Goal: Entertainment & Leisure: Browse casually

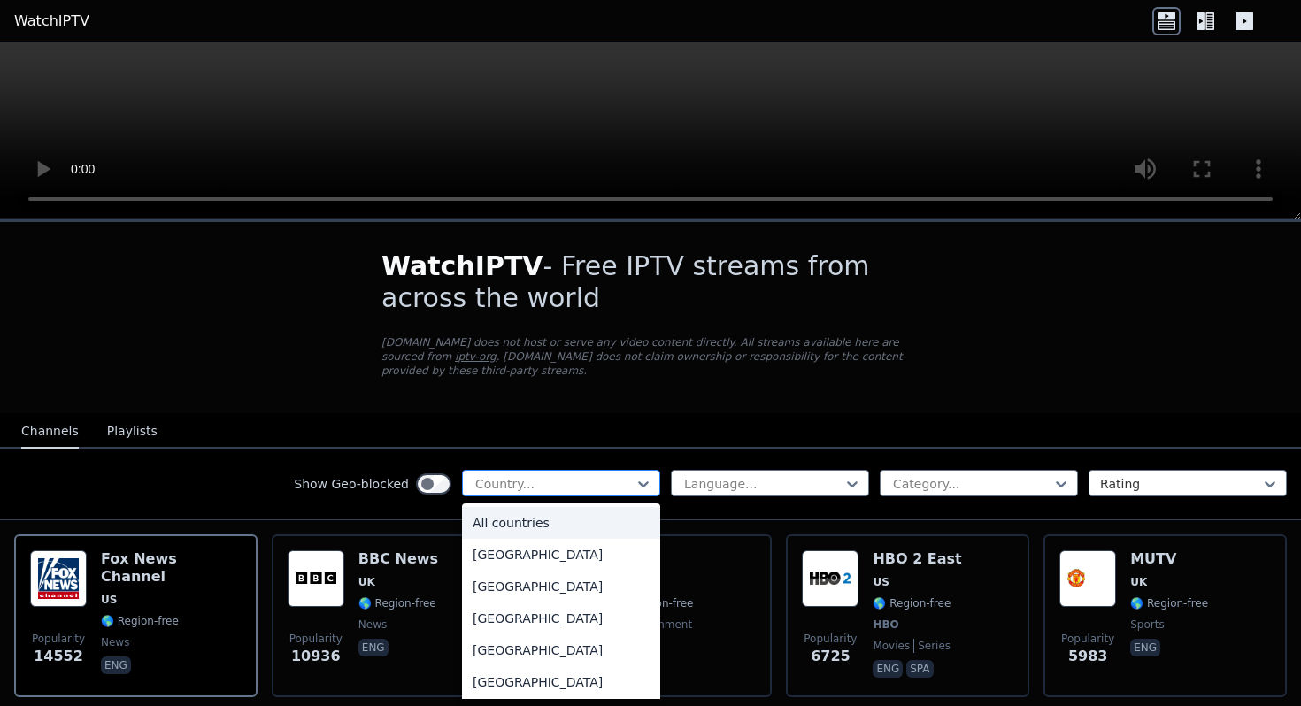
click at [534, 483] on div at bounding box center [553, 484] width 161 height 18
type input "***"
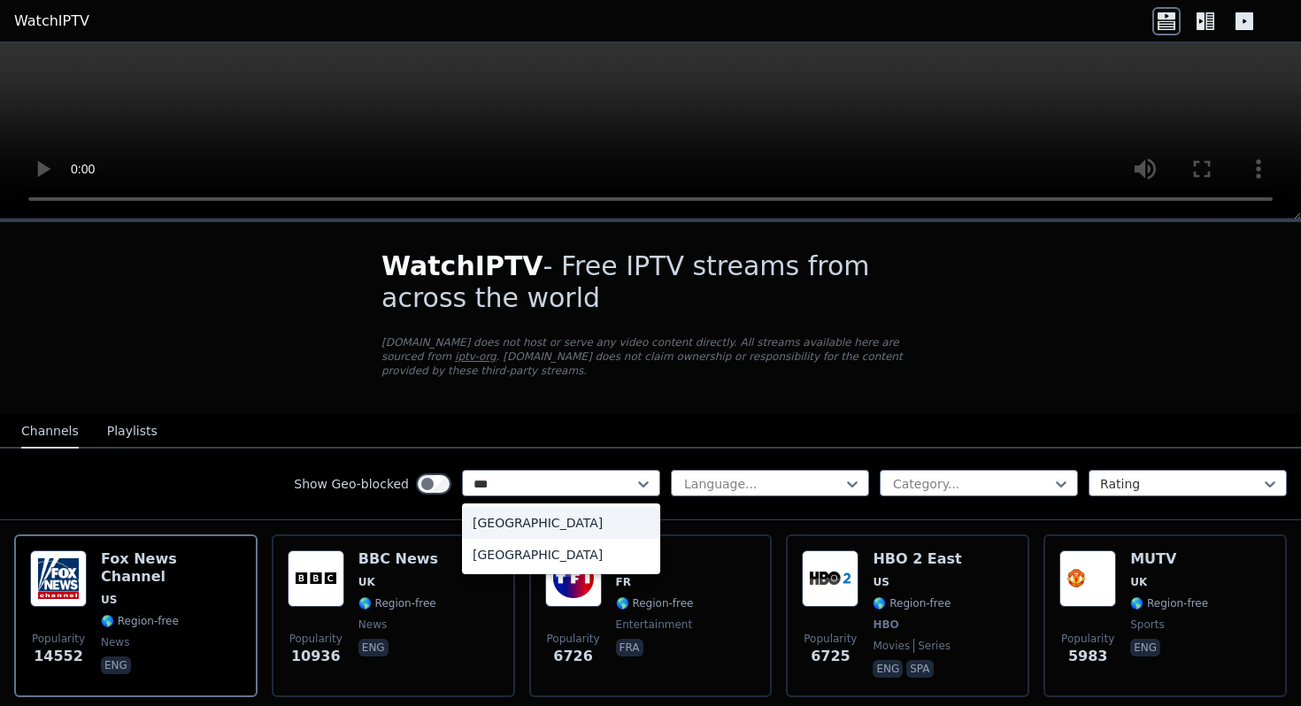
click at [526, 524] on div "[GEOGRAPHIC_DATA]" at bounding box center [561, 523] width 198 height 32
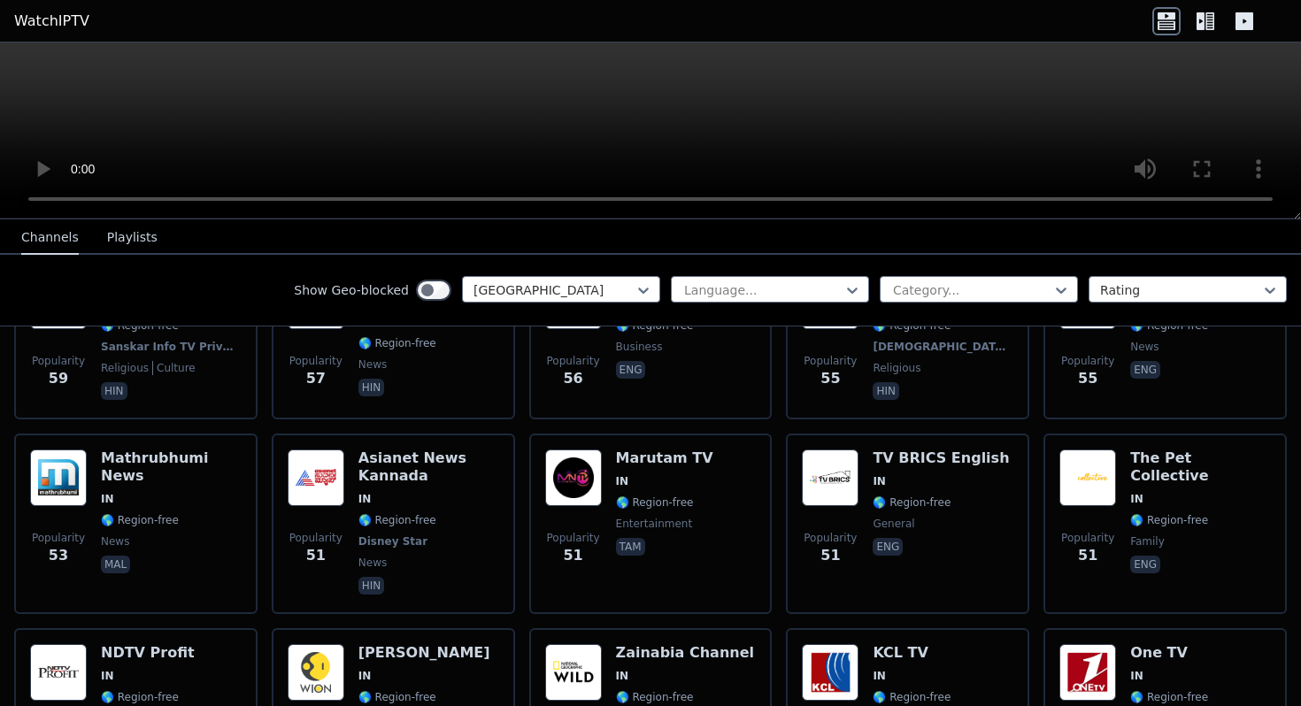
scroll to position [1907, 0]
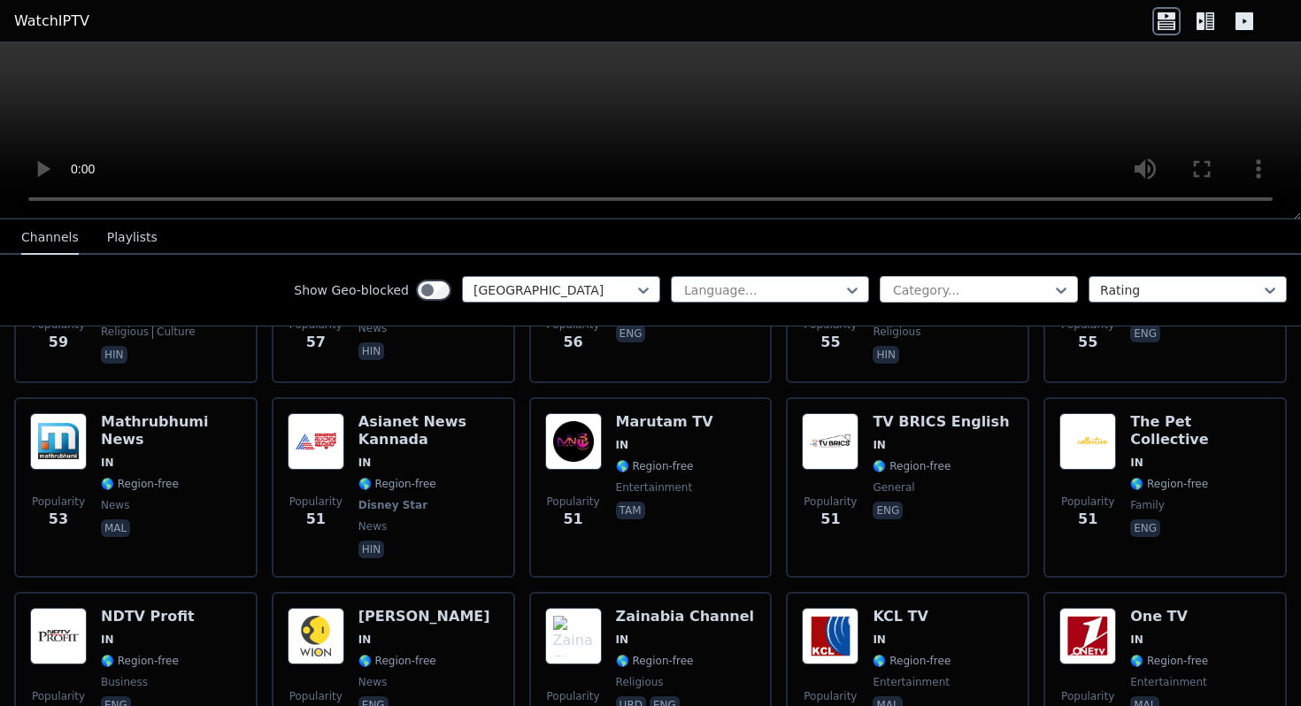
click at [972, 295] on div at bounding box center [971, 290] width 161 height 18
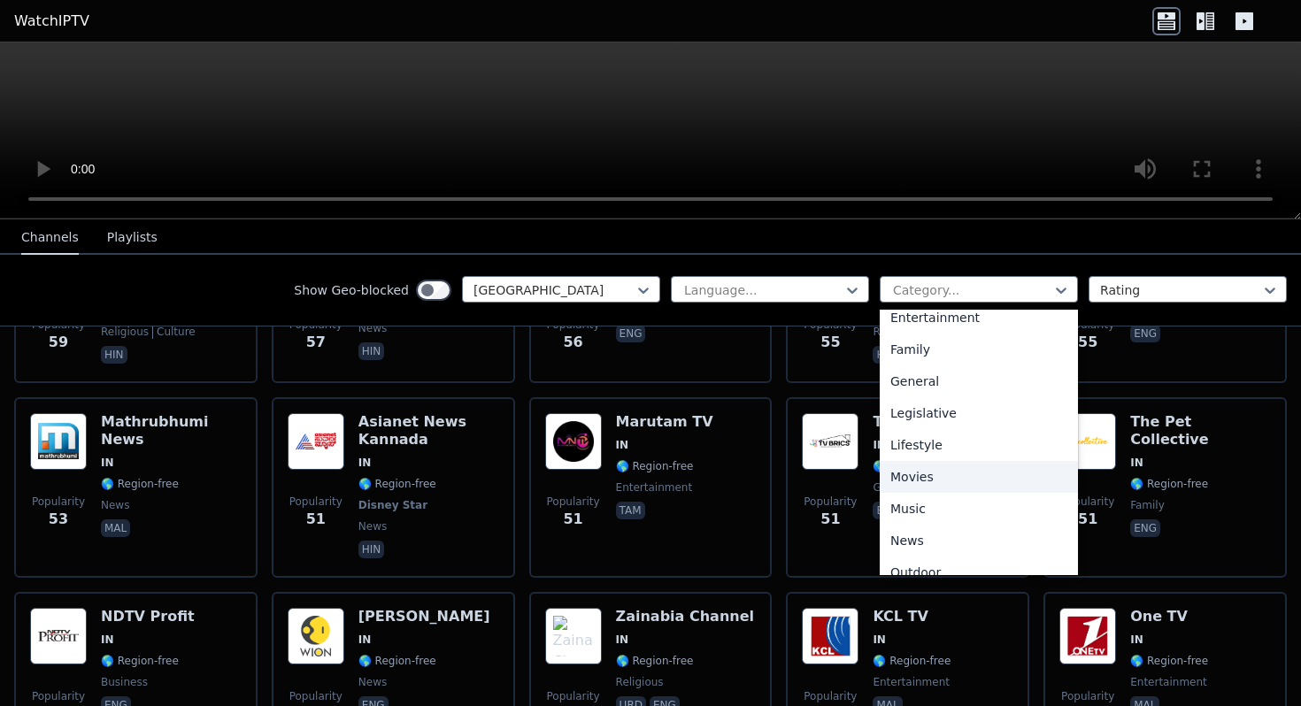
scroll to position [602, 0]
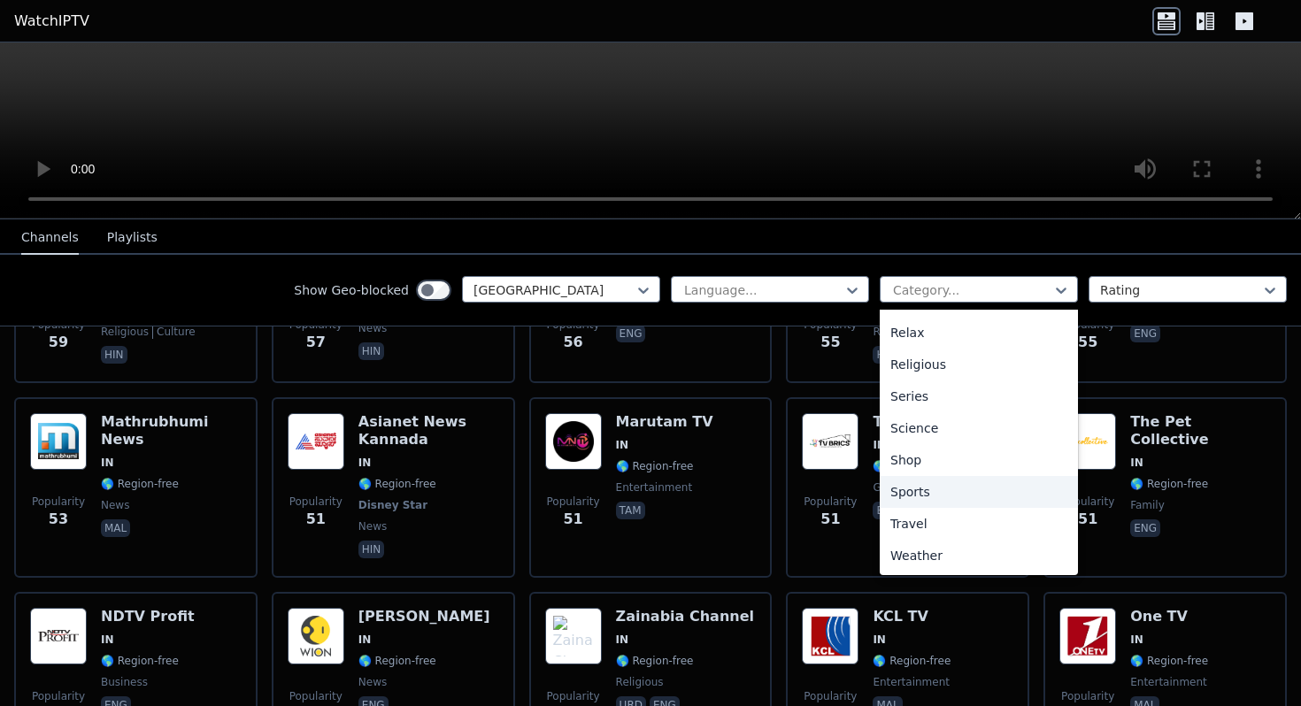
click at [927, 490] on div "Sports" at bounding box center [978, 492] width 198 height 32
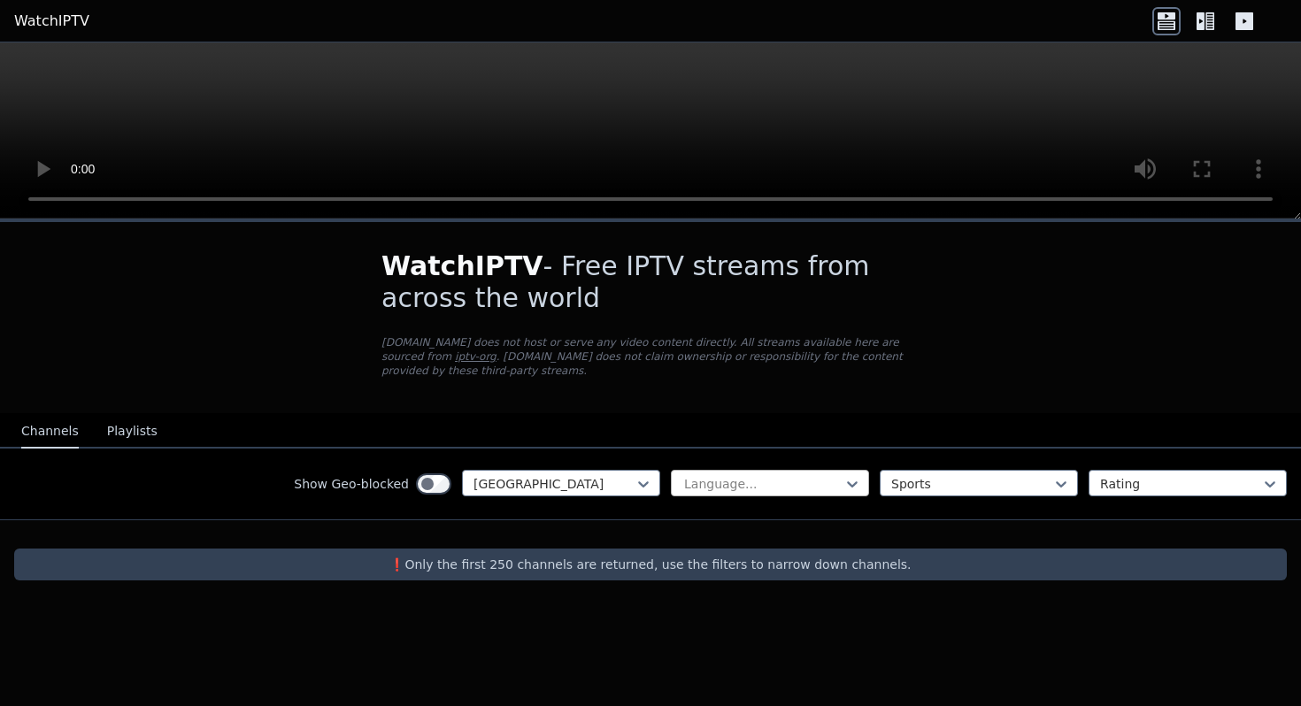
click at [833, 481] on div at bounding box center [762, 484] width 161 height 18
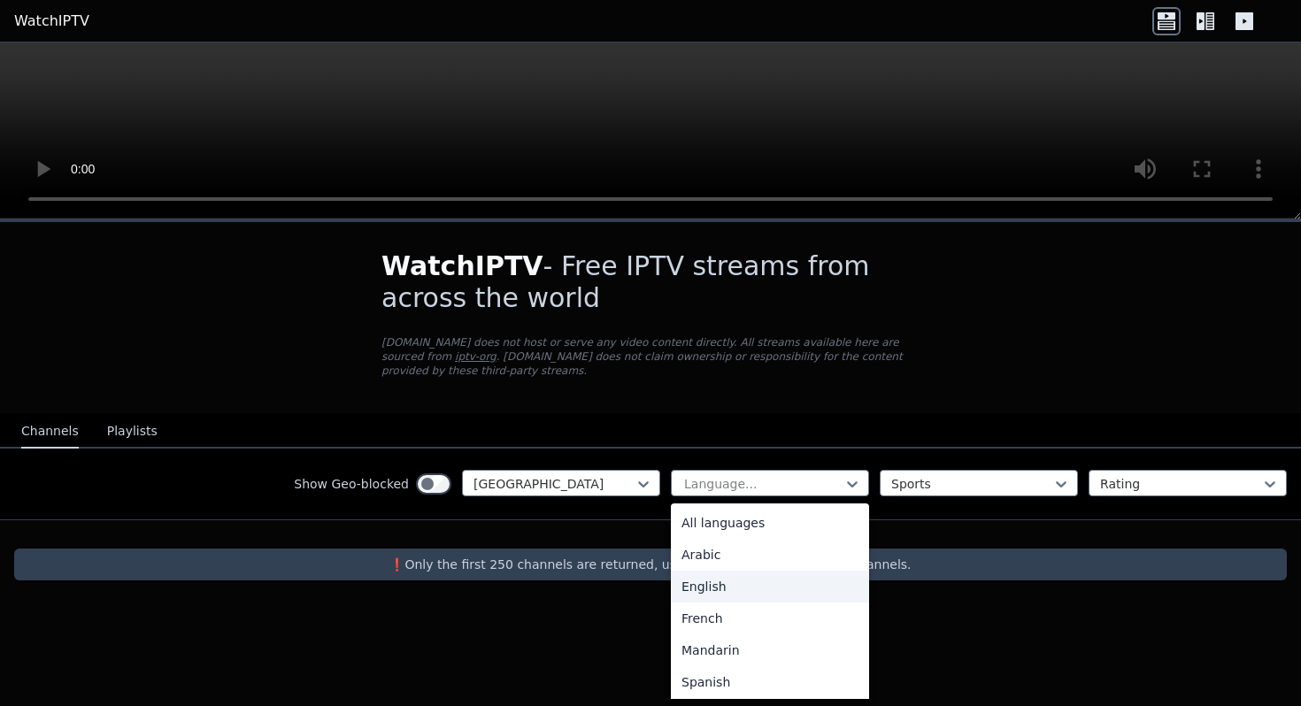
click at [731, 583] on div "English" at bounding box center [770, 587] width 198 height 32
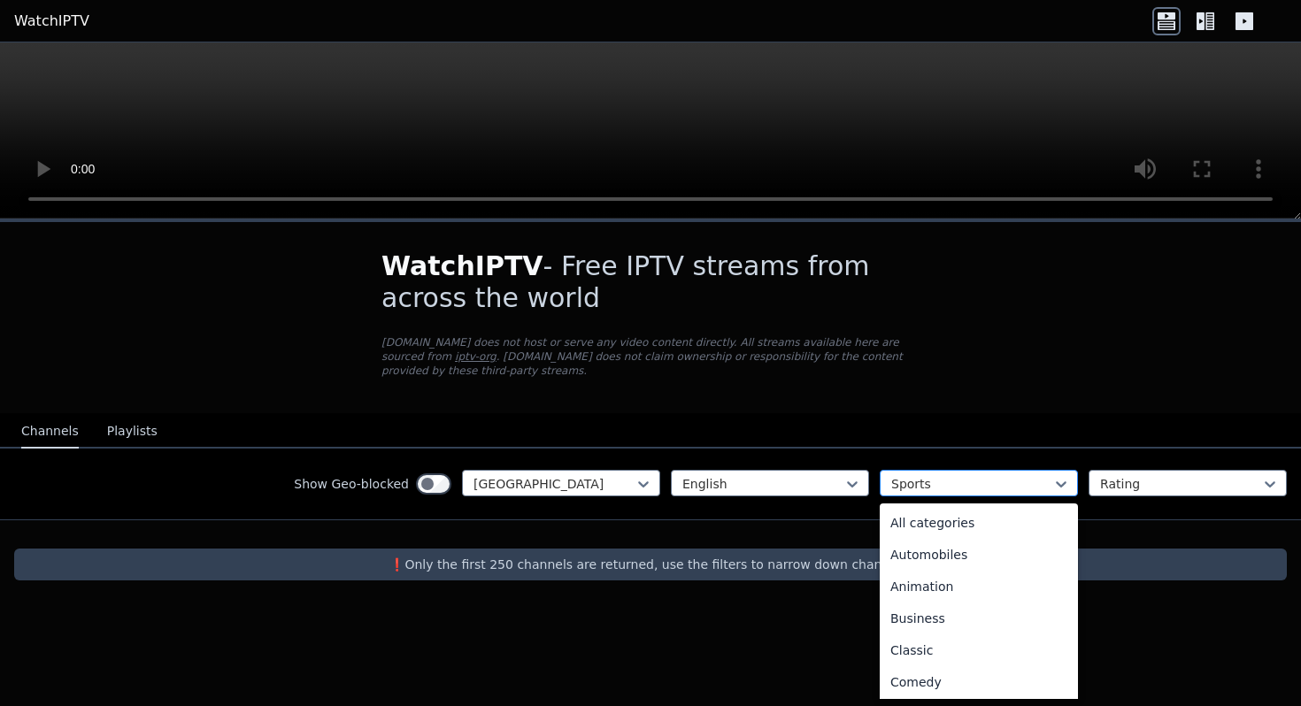
click at [914, 478] on div at bounding box center [971, 484] width 161 height 18
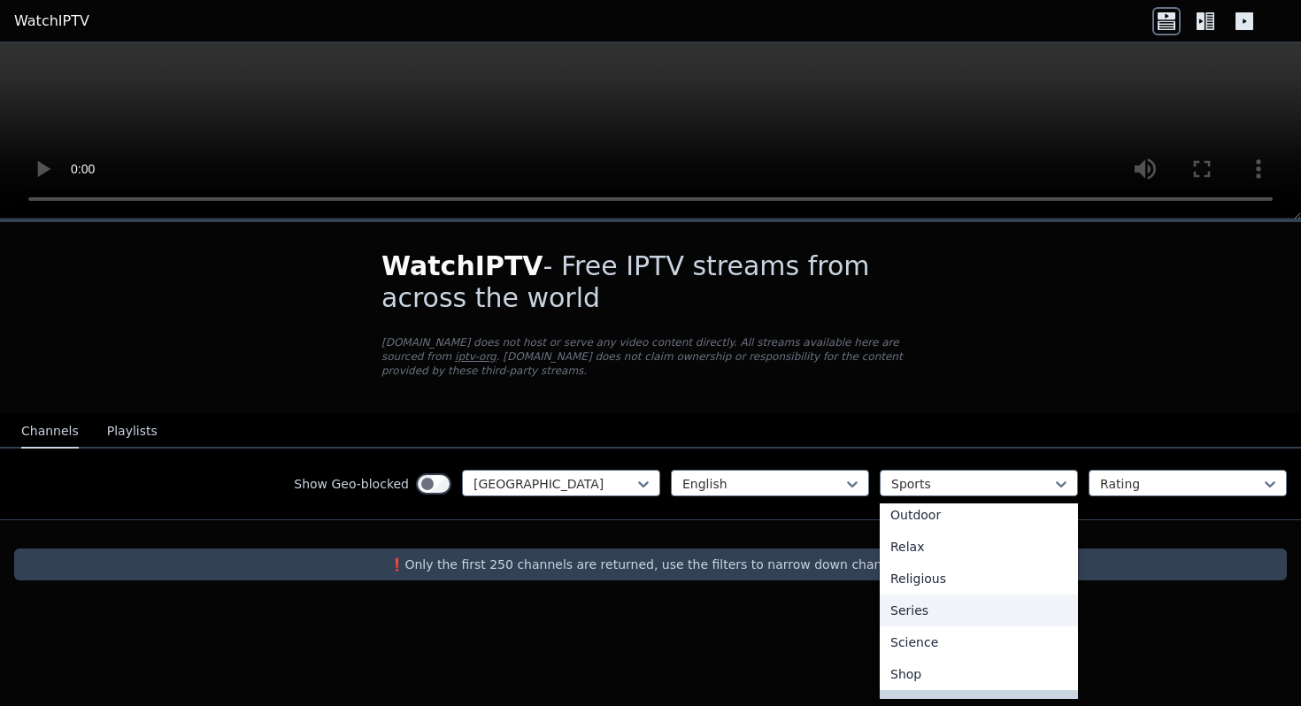
click at [909, 604] on div "Series" at bounding box center [978, 611] width 198 height 32
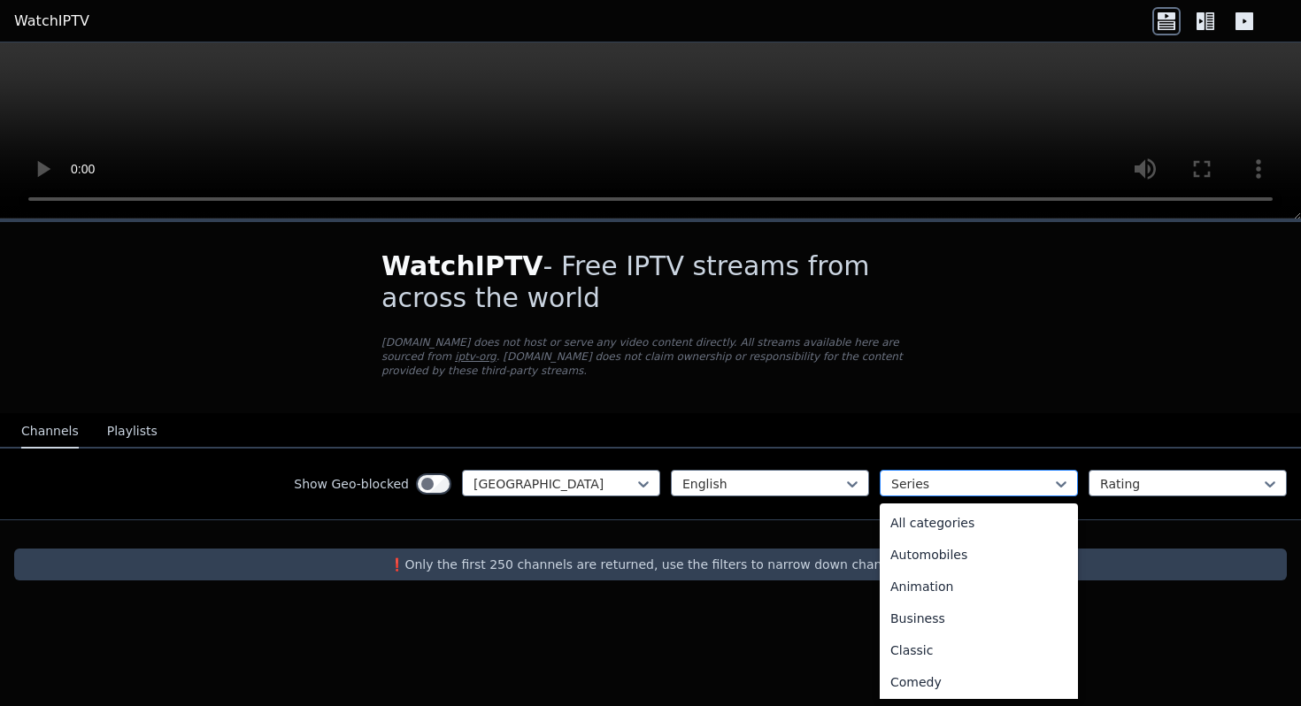
click at [921, 488] on div at bounding box center [971, 484] width 161 height 18
click at [929, 523] on div "All categories" at bounding box center [978, 523] width 198 height 32
